Goal: Task Accomplishment & Management: Understand process/instructions

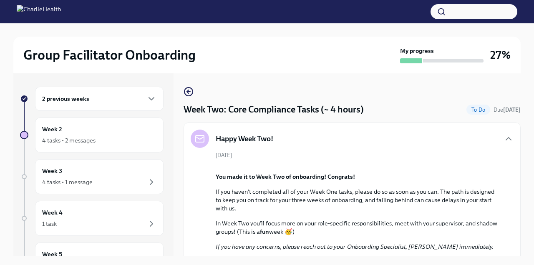
scroll to position [808, 0]
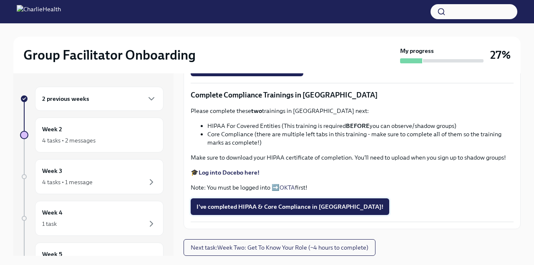
click at [324, 211] on span "I've completed HIPAA & Core Compliance in [GEOGRAPHIC_DATA]!" at bounding box center [290, 207] width 187 height 8
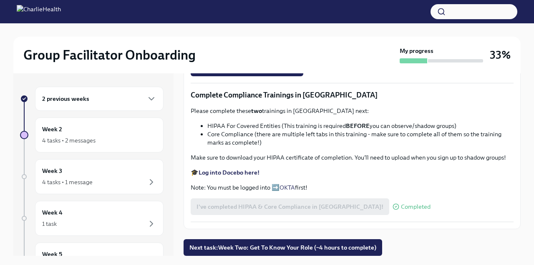
scroll to position [14, 0]
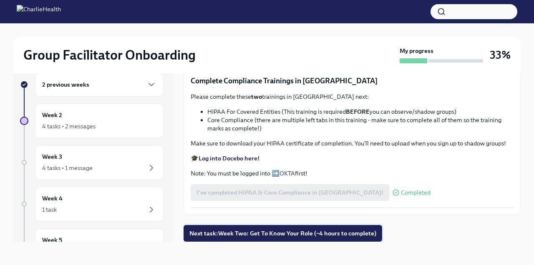
click at [315, 239] on button "Next task : Week Two: Get To Know Your Role (~4 hours to complete)" at bounding box center [283, 233] width 199 height 17
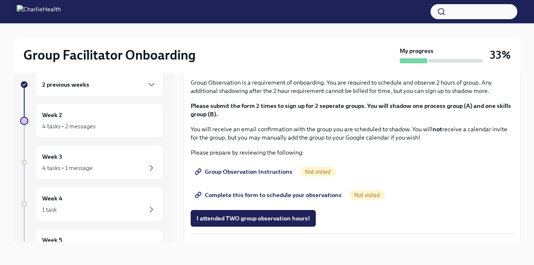
scroll to position [403, 0]
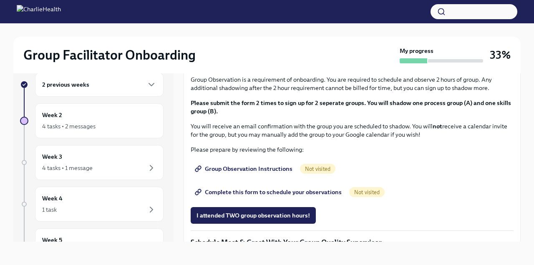
drag, startPoint x: 323, startPoint y: 136, endPoint x: 217, endPoint y: 136, distance: 106.4
copy p "[URL][DOMAIN_NAME]"
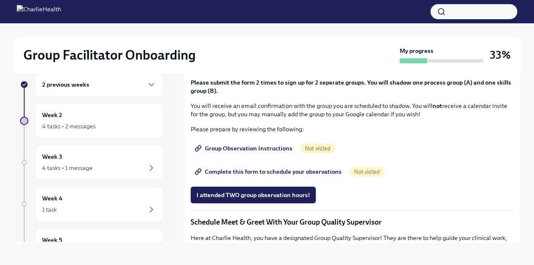
scroll to position [421, 0]
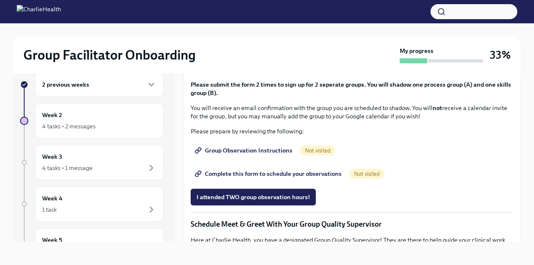
drag, startPoint x: 318, startPoint y: 172, endPoint x: 204, endPoint y: 172, distance: 113.5
copy li "How To Be A Successful Group Facilitator"
